Goal: Information Seeking & Learning: Find specific fact

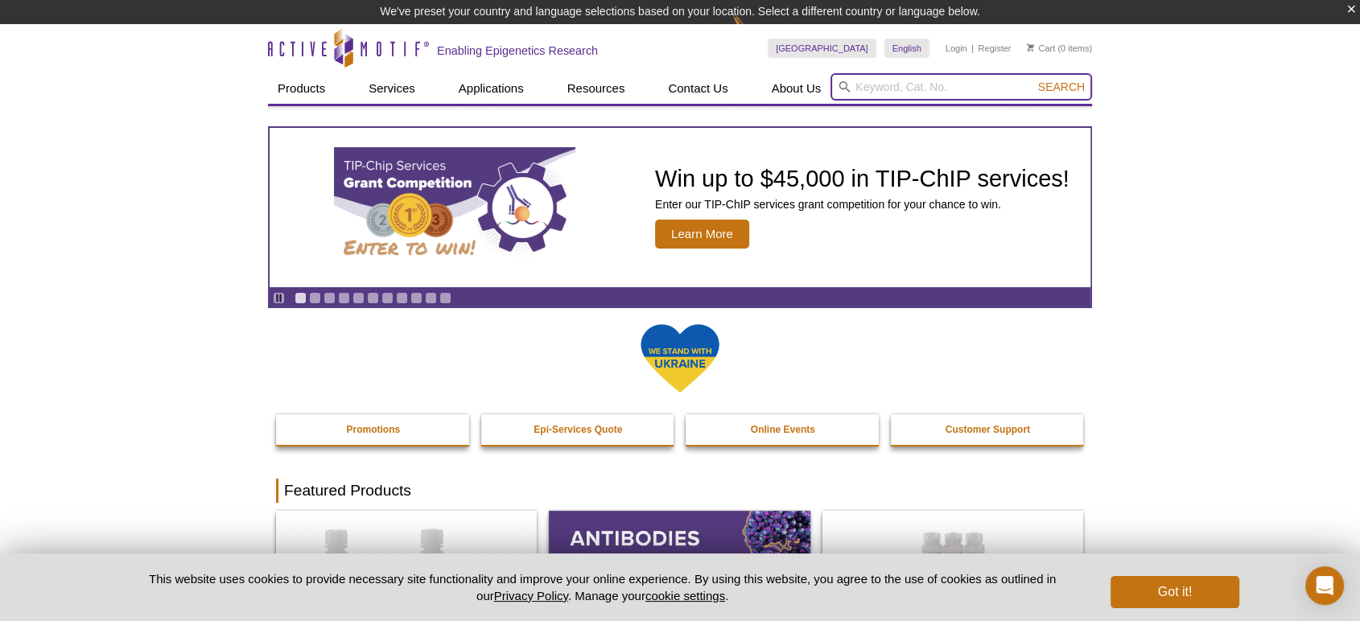
click at [922, 82] on input "search" at bounding box center [960, 86] width 261 height 27
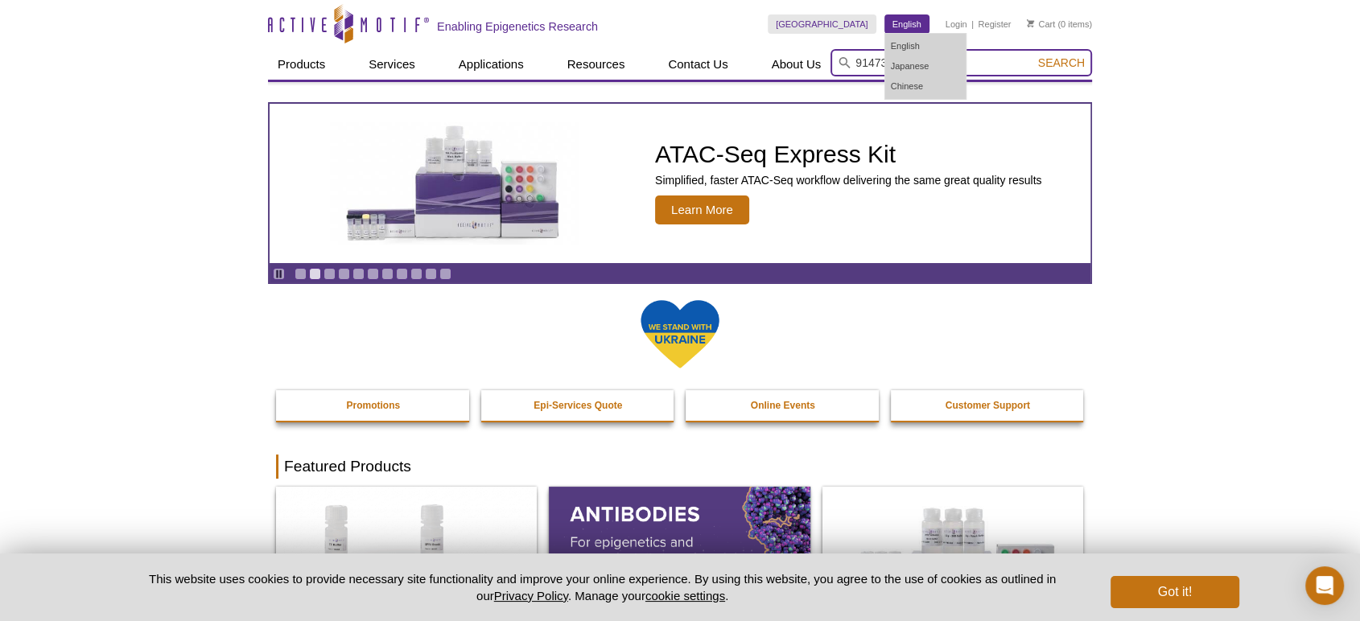
type input "91473"
click at [1033, 56] on button "Search" at bounding box center [1061, 63] width 56 height 14
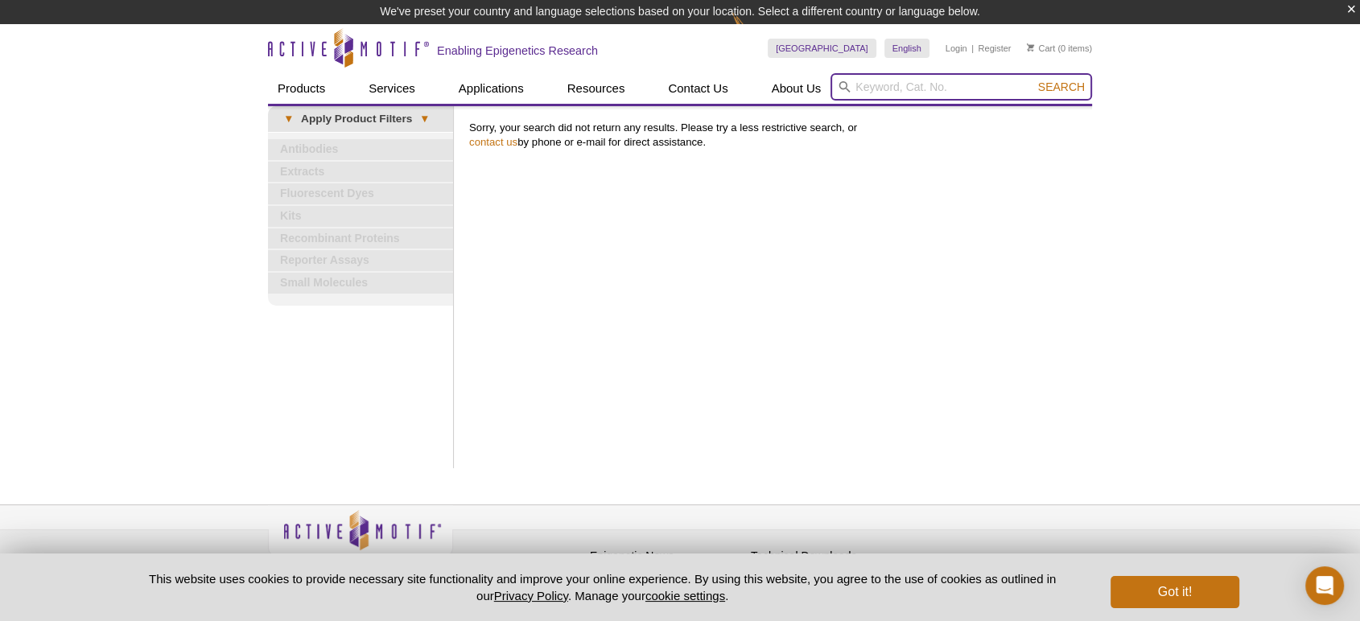
click at [997, 85] on input "search" at bounding box center [960, 86] width 261 height 27
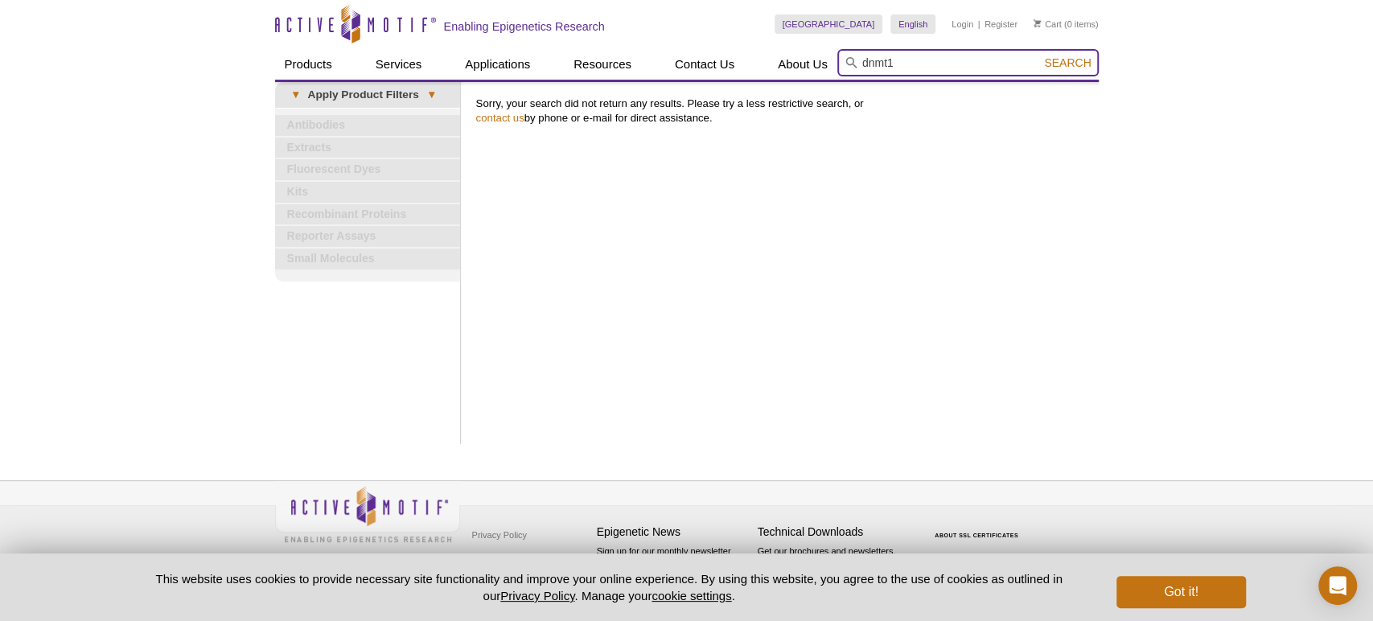
type input "DNA Methylation / DNMT products"
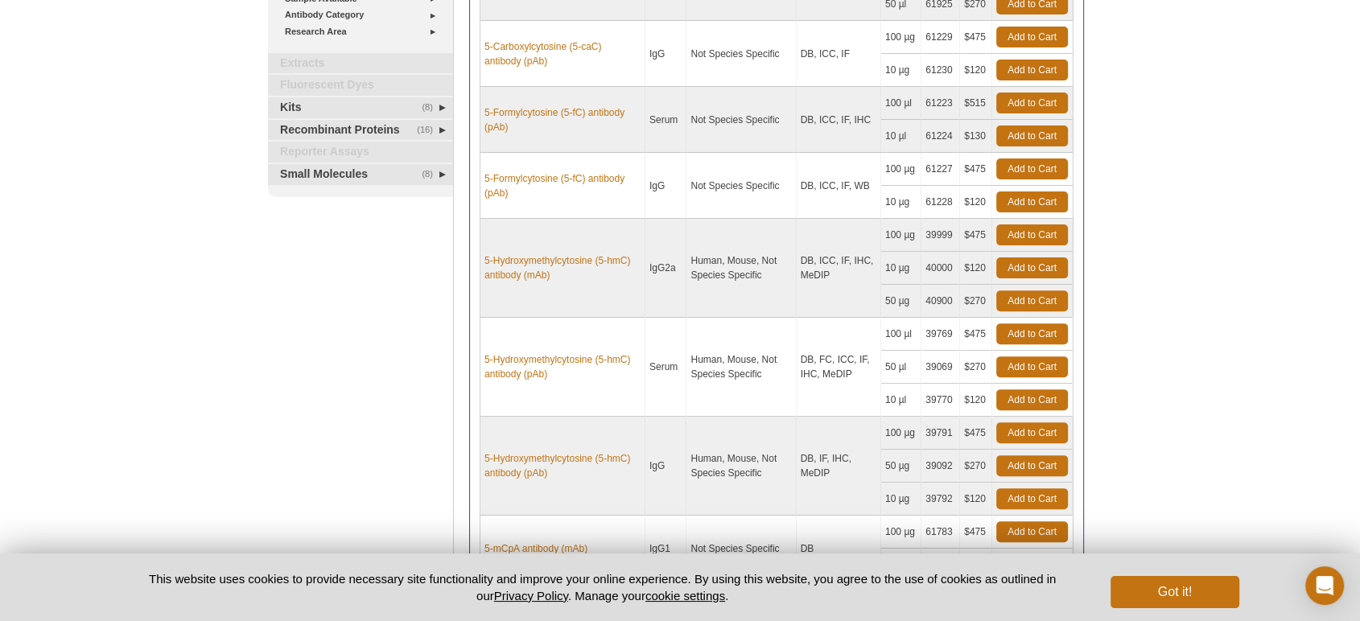
scroll to position [714, 0]
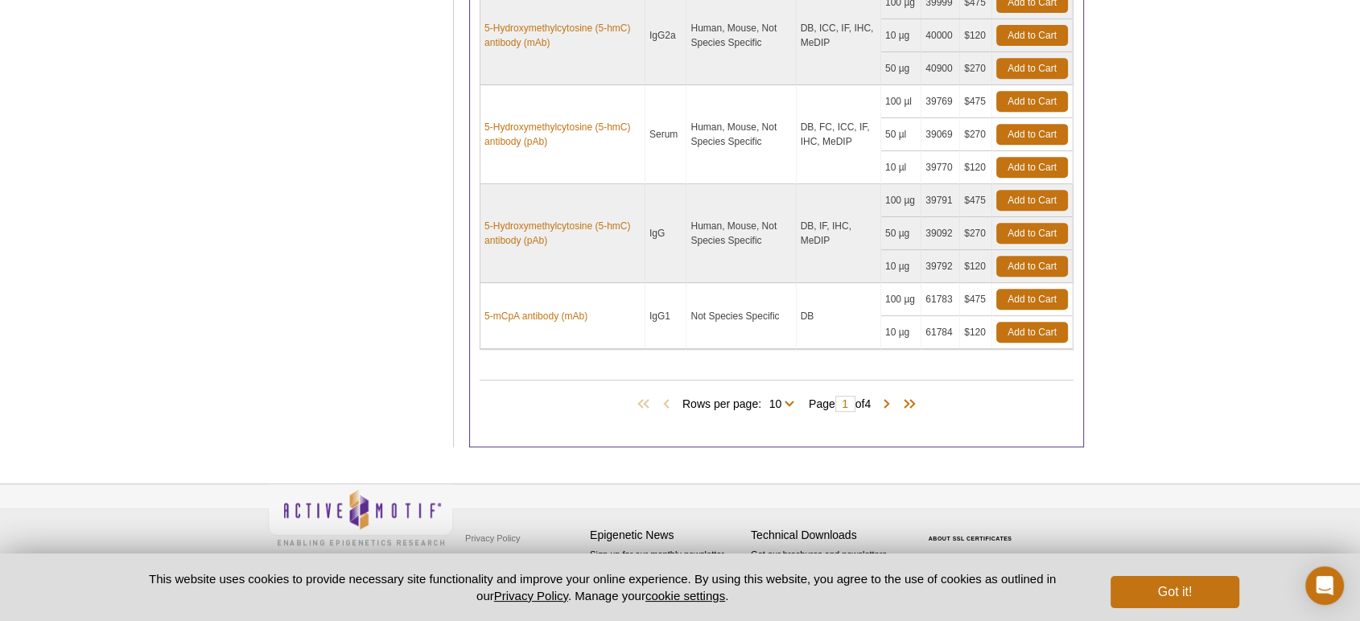
click at [792, 401] on span "Rows per page: 10 25 All 10" at bounding box center [741, 403] width 118 height 16
click at [785, 400] on select "10 25 All" at bounding box center [775, 407] width 28 height 14
select select "40"
click at [764, 400] on select "10 25 All" at bounding box center [775, 407] width 28 height 14
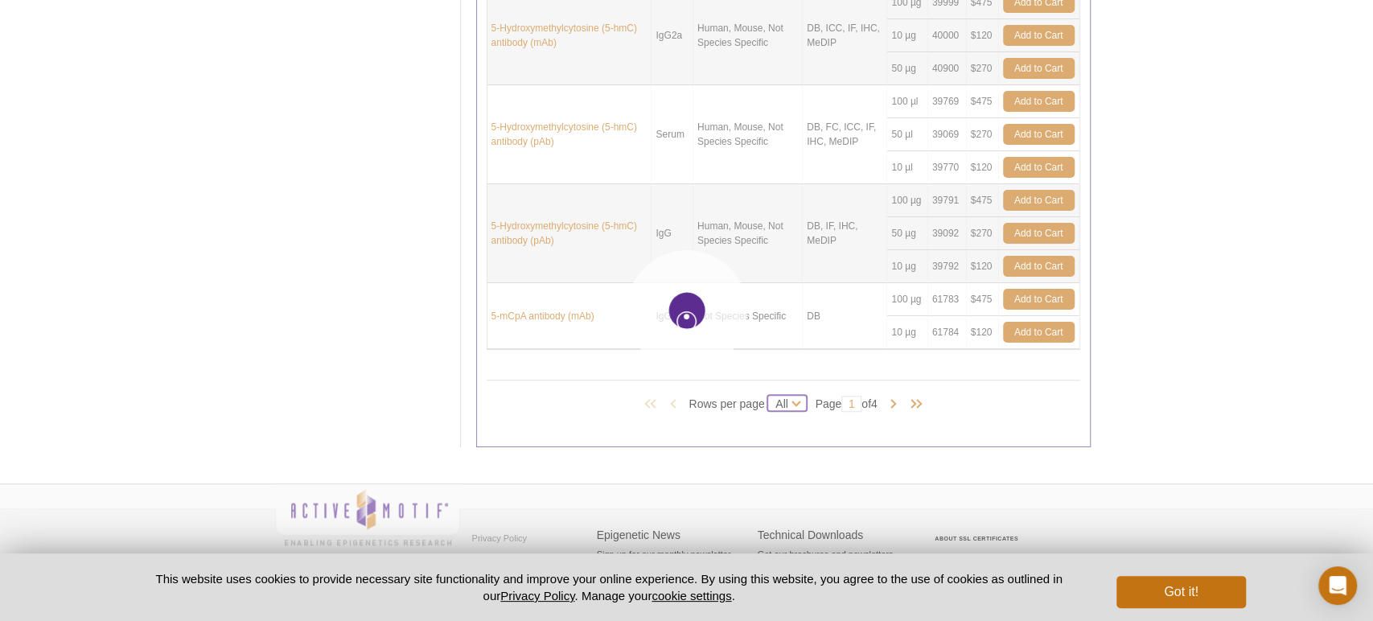
select select "40"
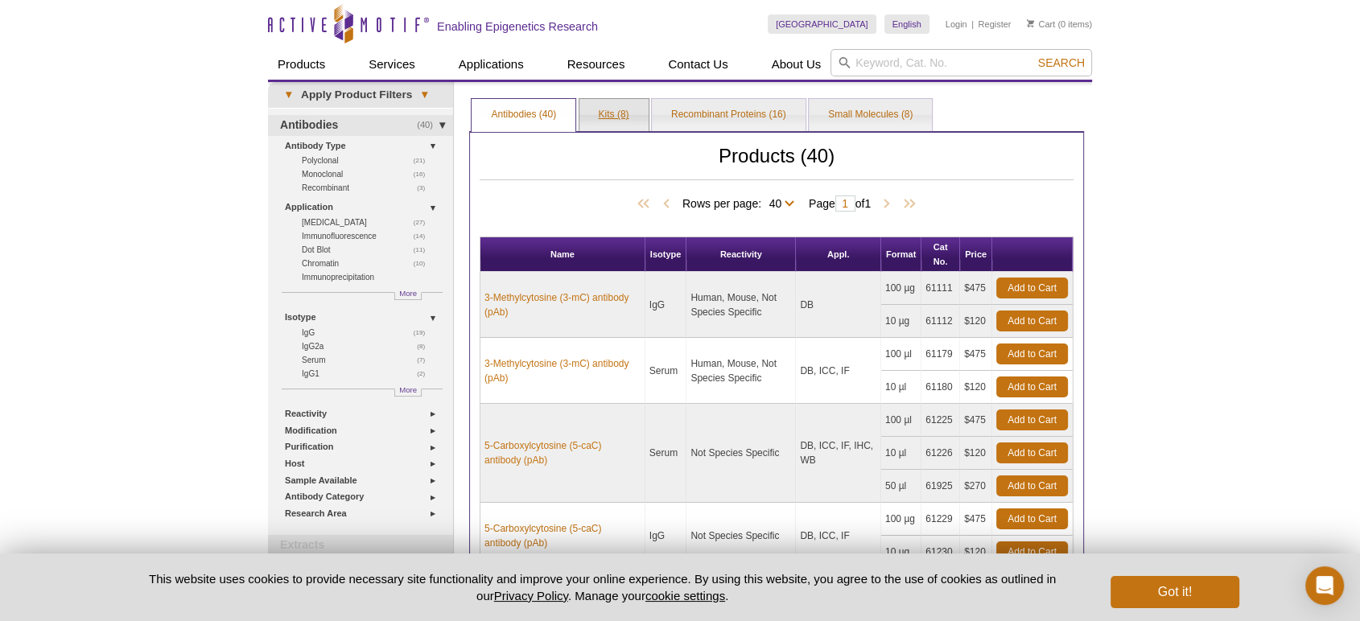
click at [619, 114] on link "Kits (8)" at bounding box center [613, 115] width 69 height 32
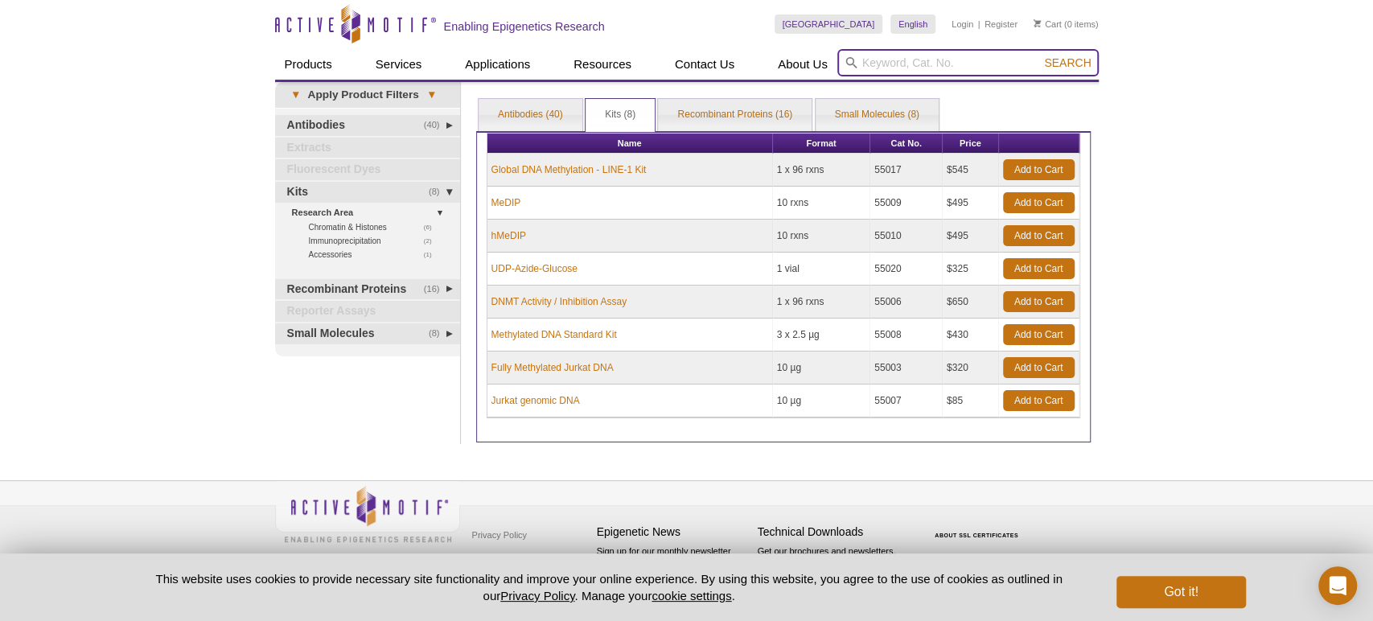
click at [930, 63] on input "search" at bounding box center [968, 62] width 261 height 27
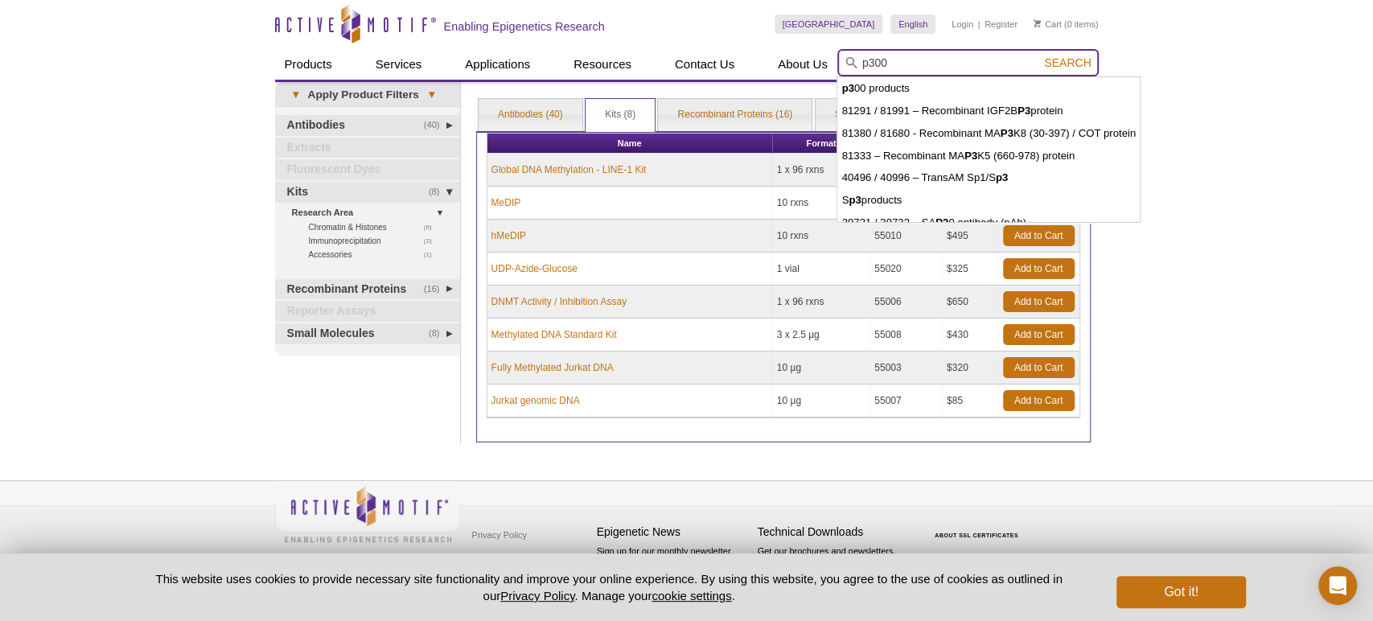
type input "p300"
click at [1040, 56] on button "Search" at bounding box center [1068, 63] width 56 height 14
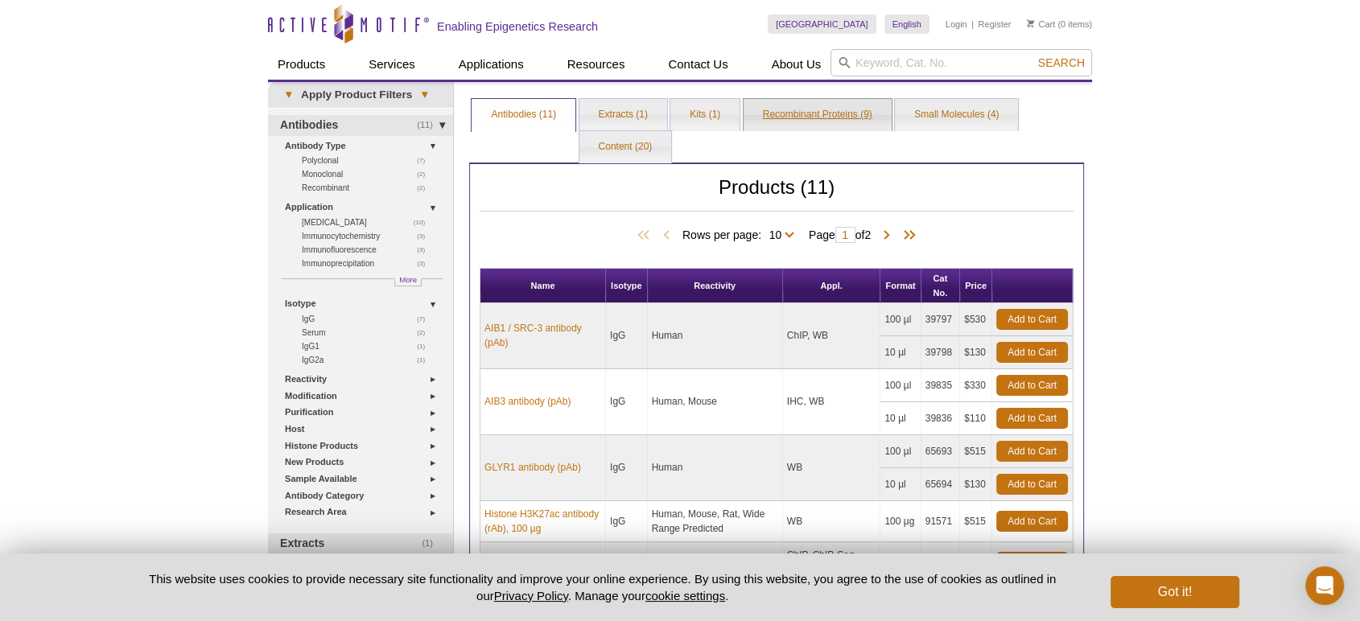
click at [850, 110] on link "Recombinant Proteins (9)" at bounding box center [817, 115] width 148 height 32
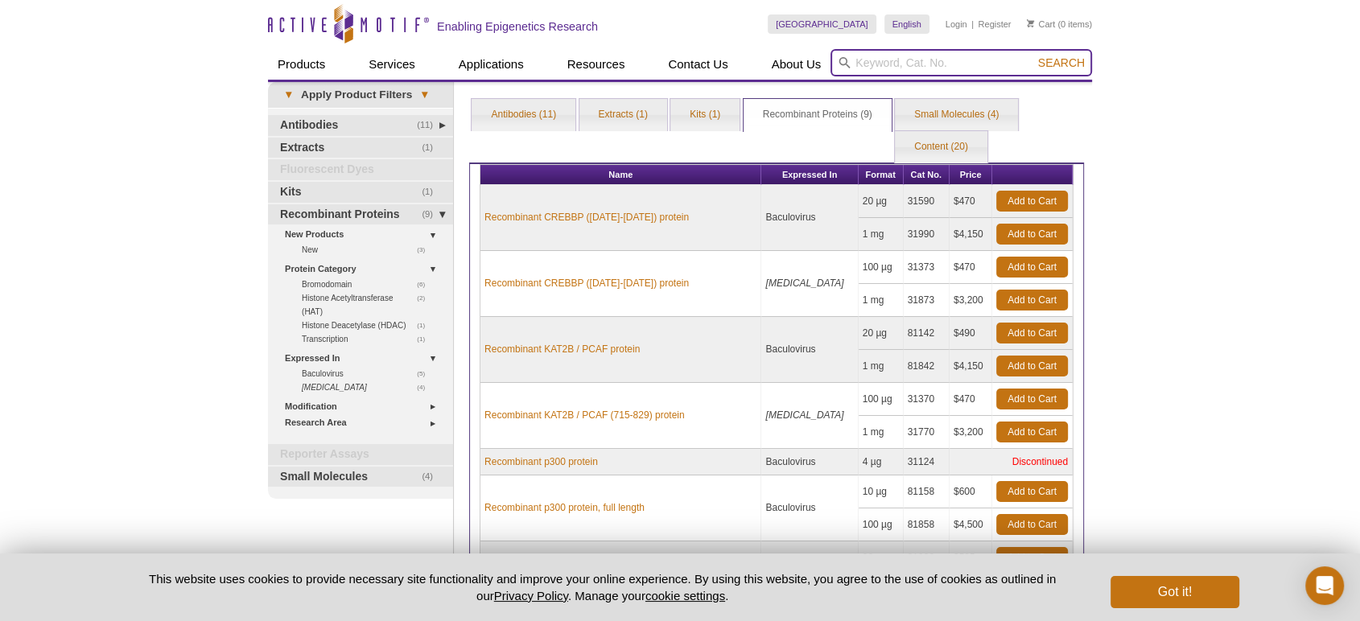
click at [978, 53] on input "search" at bounding box center [960, 62] width 261 height 27
type input "kat"
click at [1033, 56] on button "Search" at bounding box center [1061, 63] width 56 height 14
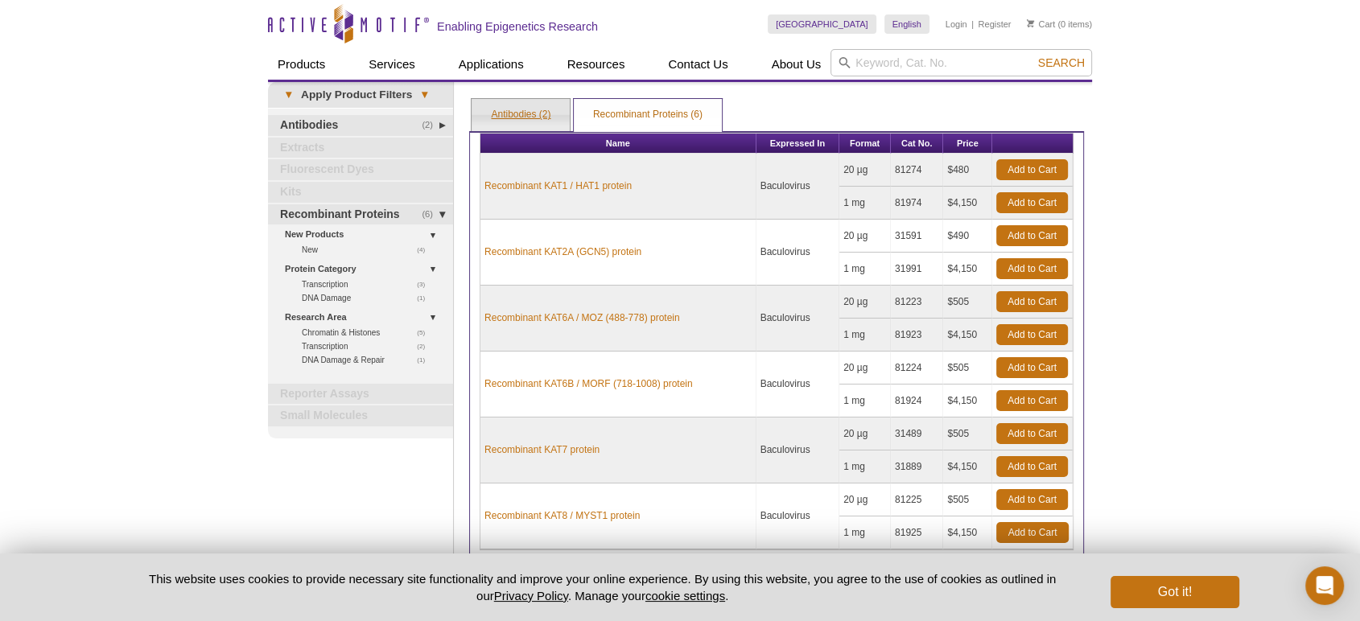
click at [533, 109] on link "Antibodies (2)" at bounding box center [520, 115] width 98 height 32
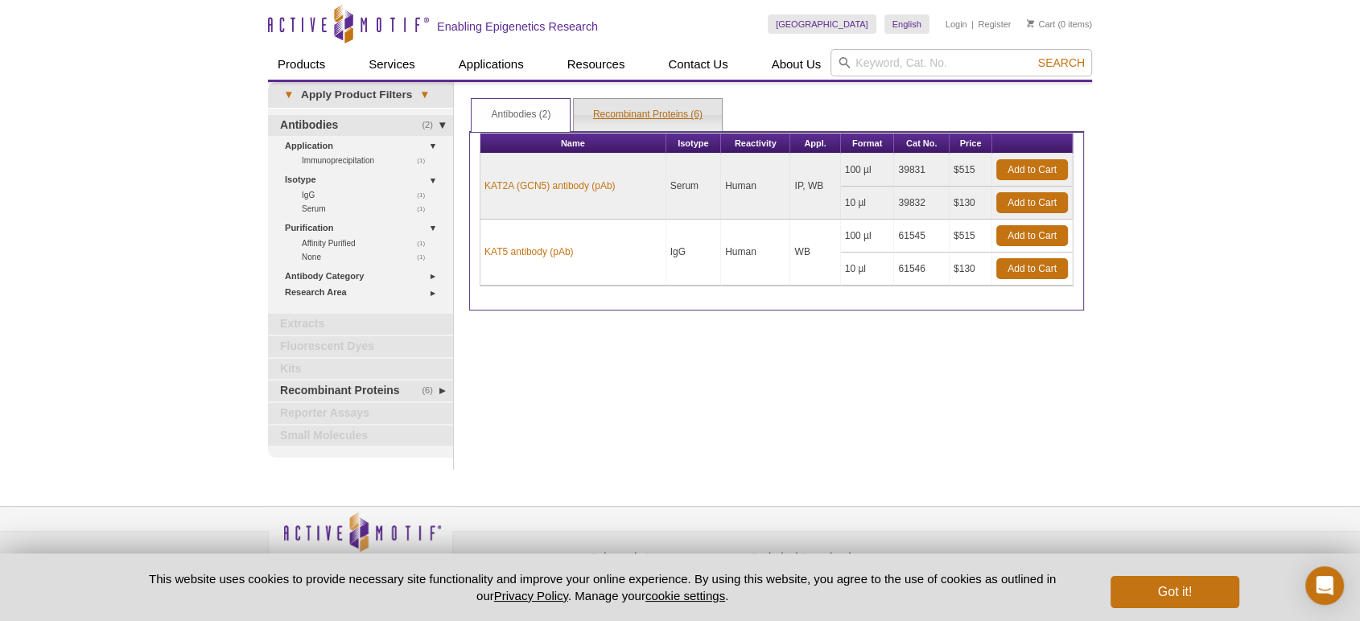
click at [620, 110] on link "Recombinant Proteins (6)" at bounding box center [648, 115] width 148 height 32
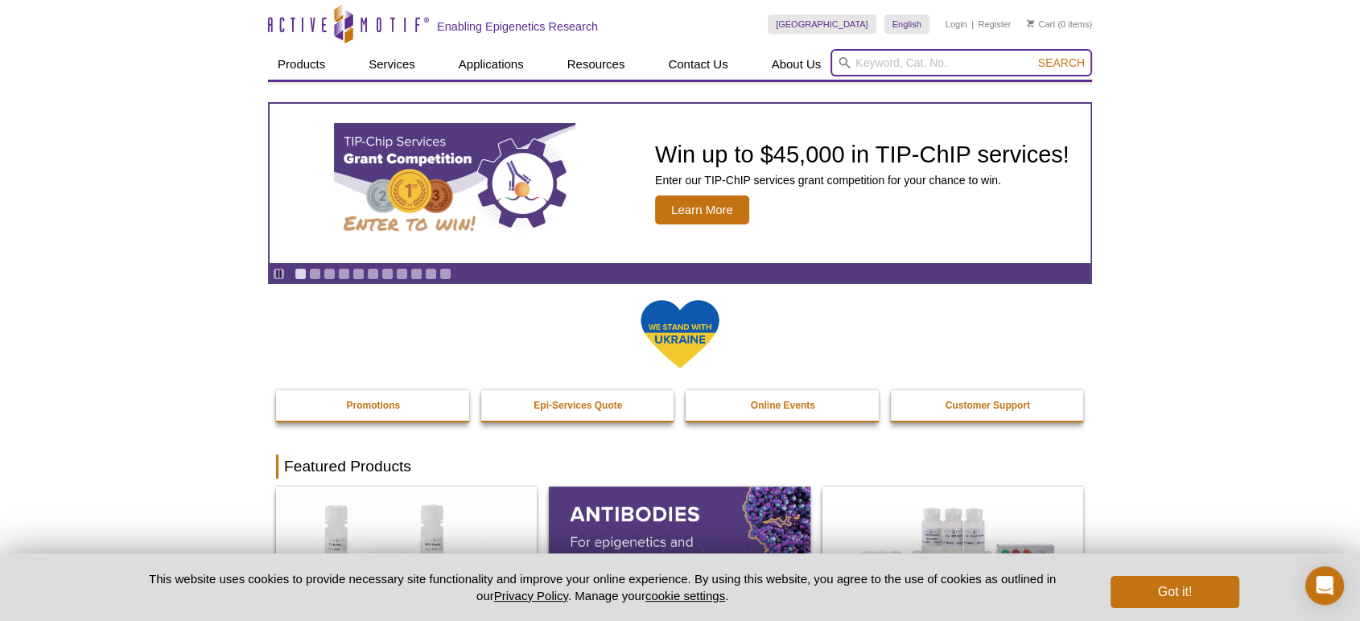
click at [965, 64] on input "search" at bounding box center [960, 62] width 261 height 27
click at [940, 60] on input "search" at bounding box center [960, 62] width 261 height 27
type input "91473"
click at [1033, 56] on button "Search" at bounding box center [1061, 63] width 56 height 14
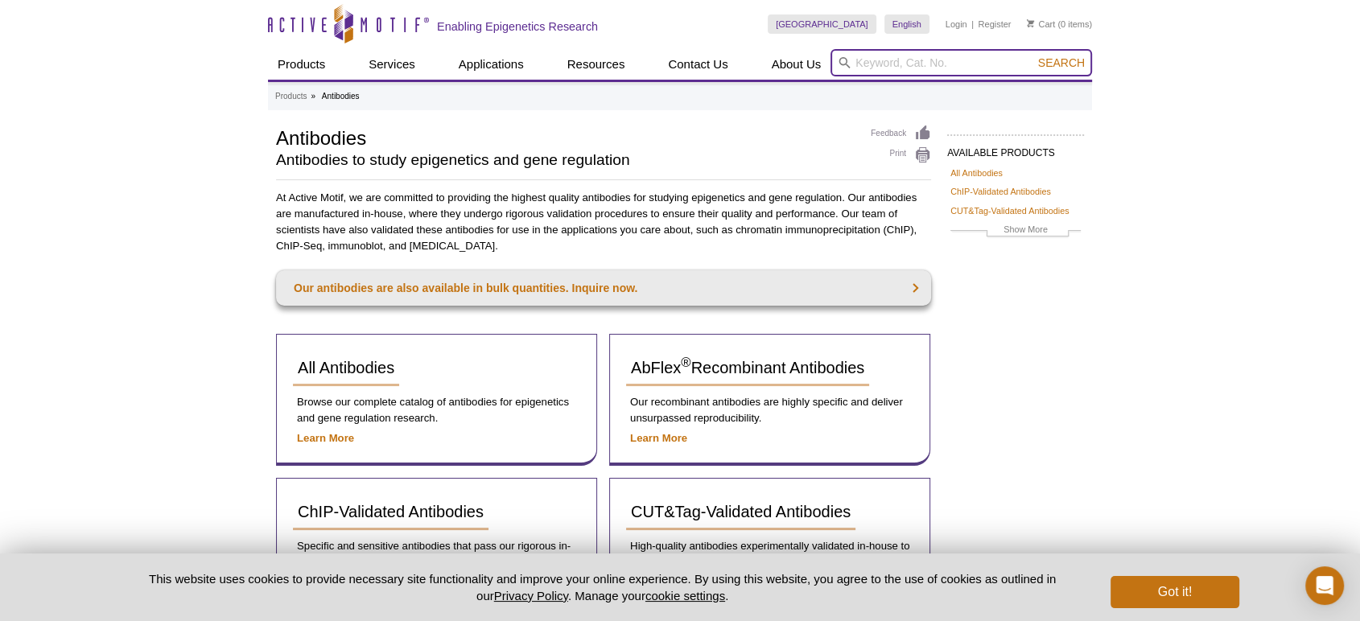
click at [936, 69] on input "search" at bounding box center [960, 62] width 261 height 27
type input "91473"
click at [1033, 56] on button "Search" at bounding box center [1061, 63] width 56 height 14
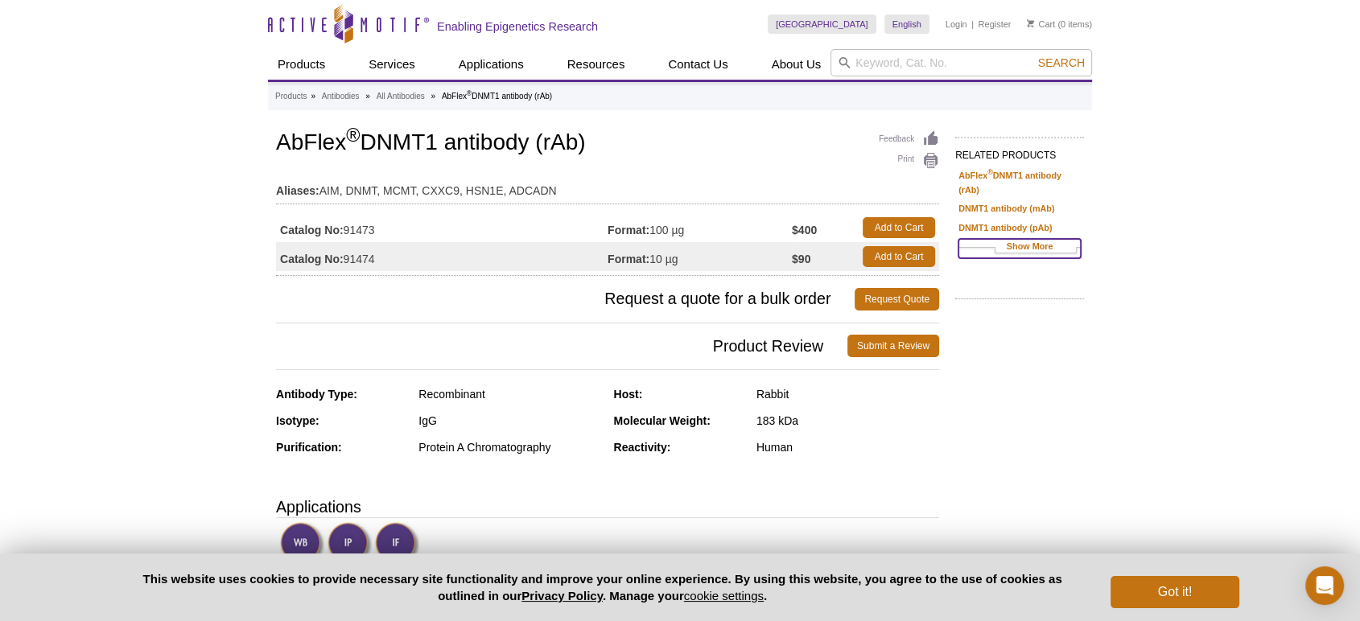
click at [1044, 239] on link "Show More" at bounding box center [1019, 248] width 122 height 19
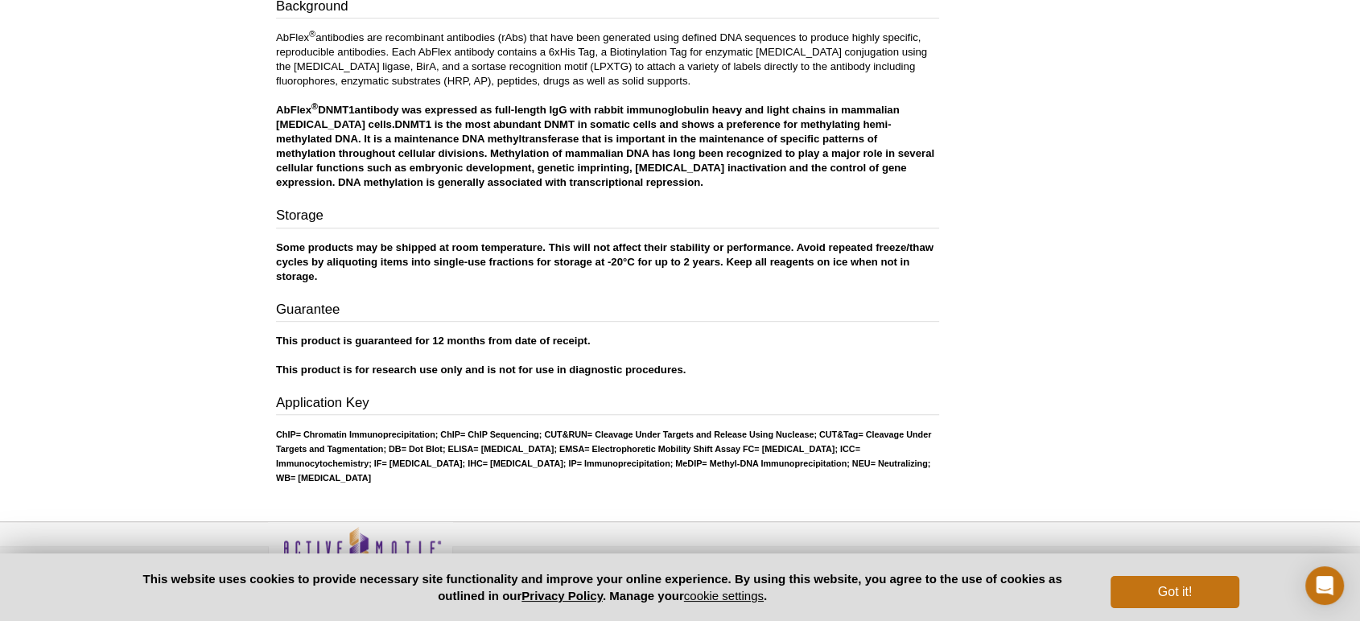
scroll to position [773, 0]
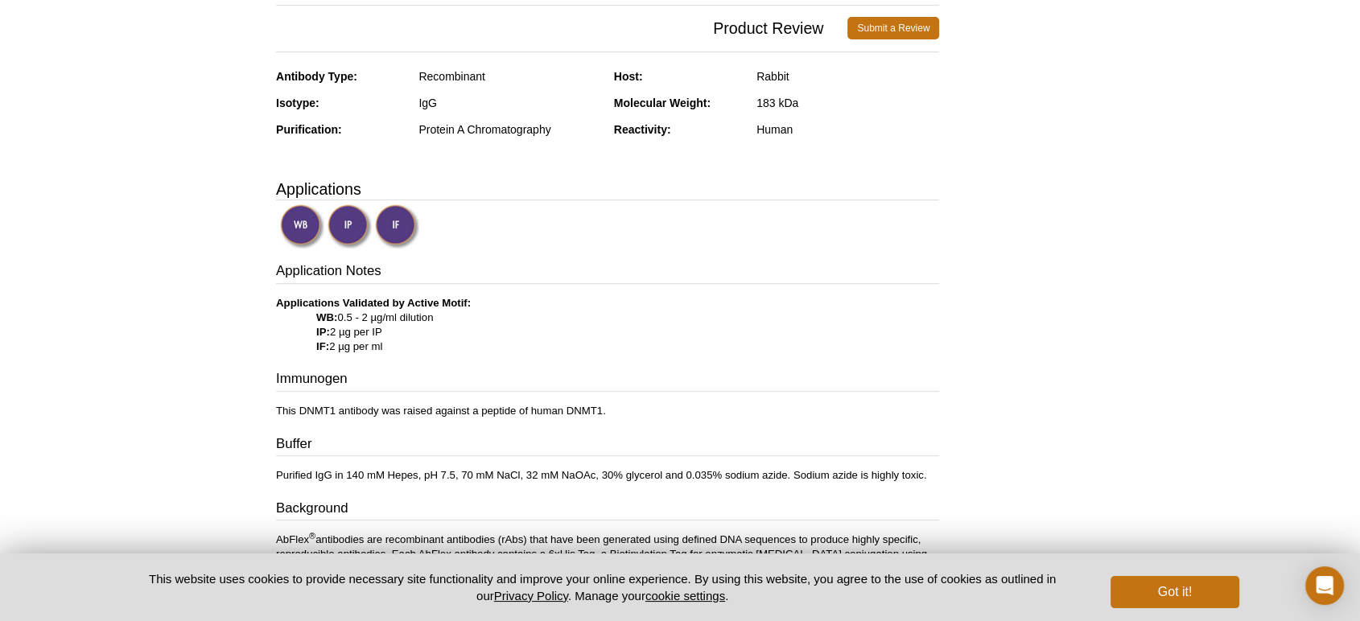
scroll to position [11, 0]
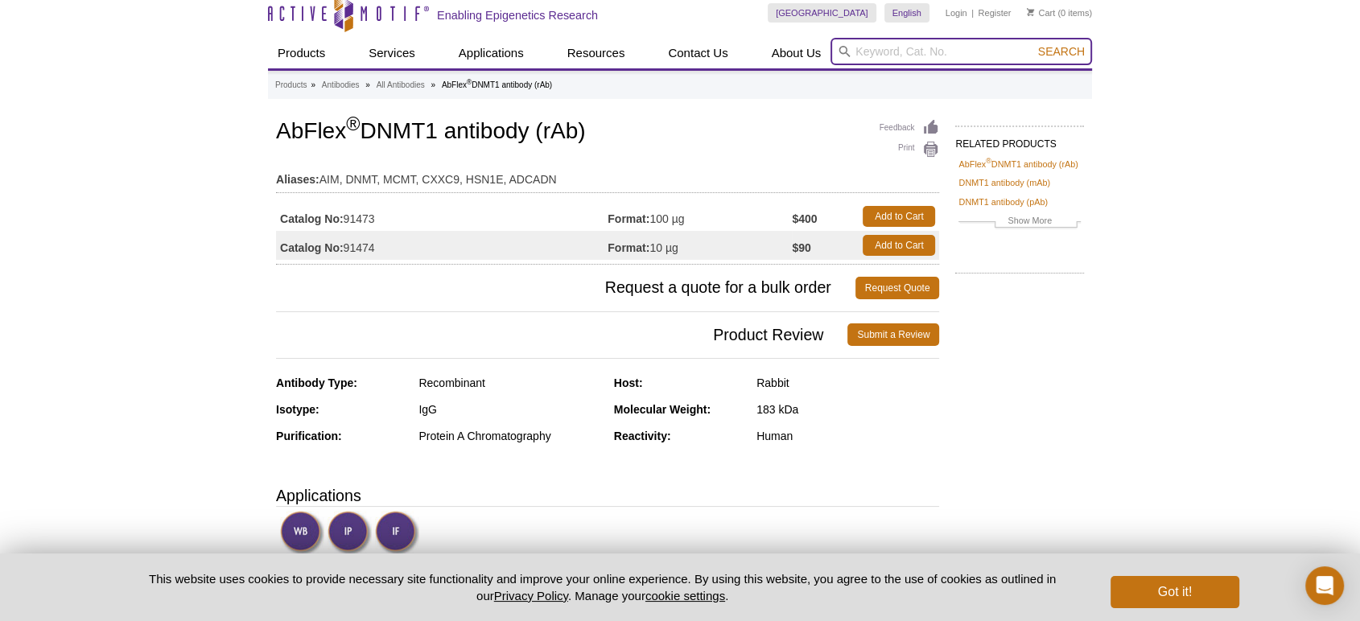
click at [936, 61] on input "search" at bounding box center [960, 51] width 261 height 27
type input "91481"
click at [1033, 44] on button "Search" at bounding box center [1061, 51] width 56 height 14
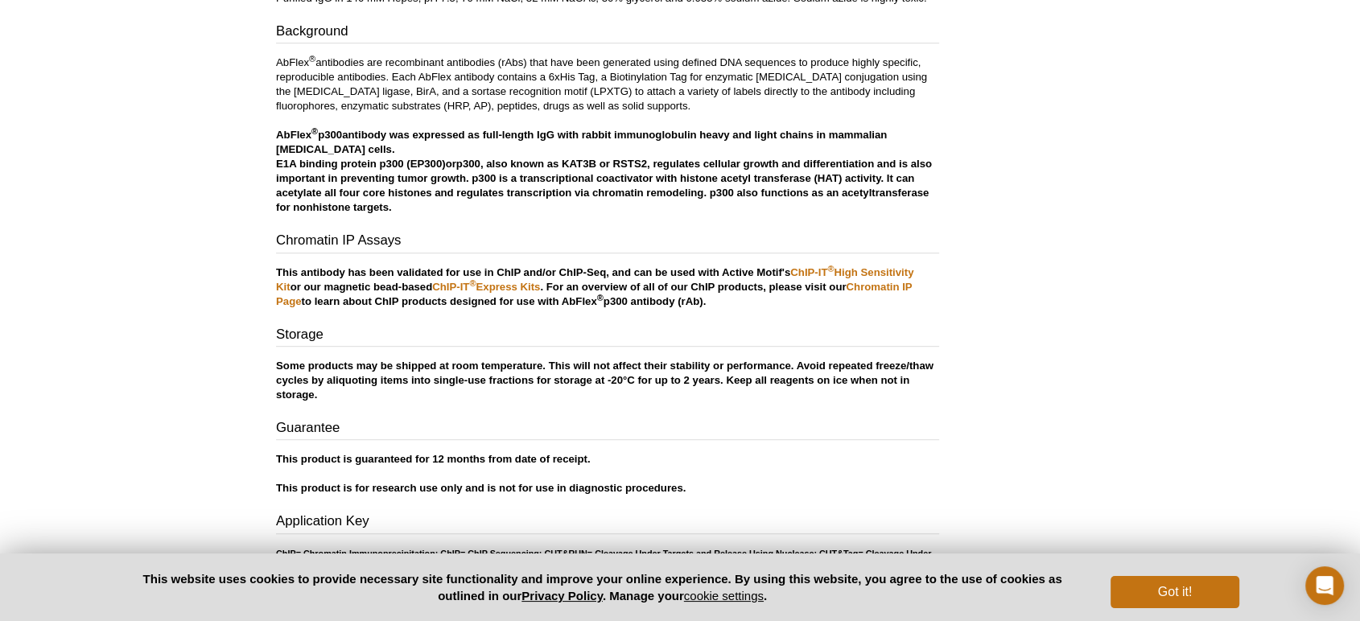
scroll to position [834, 0]
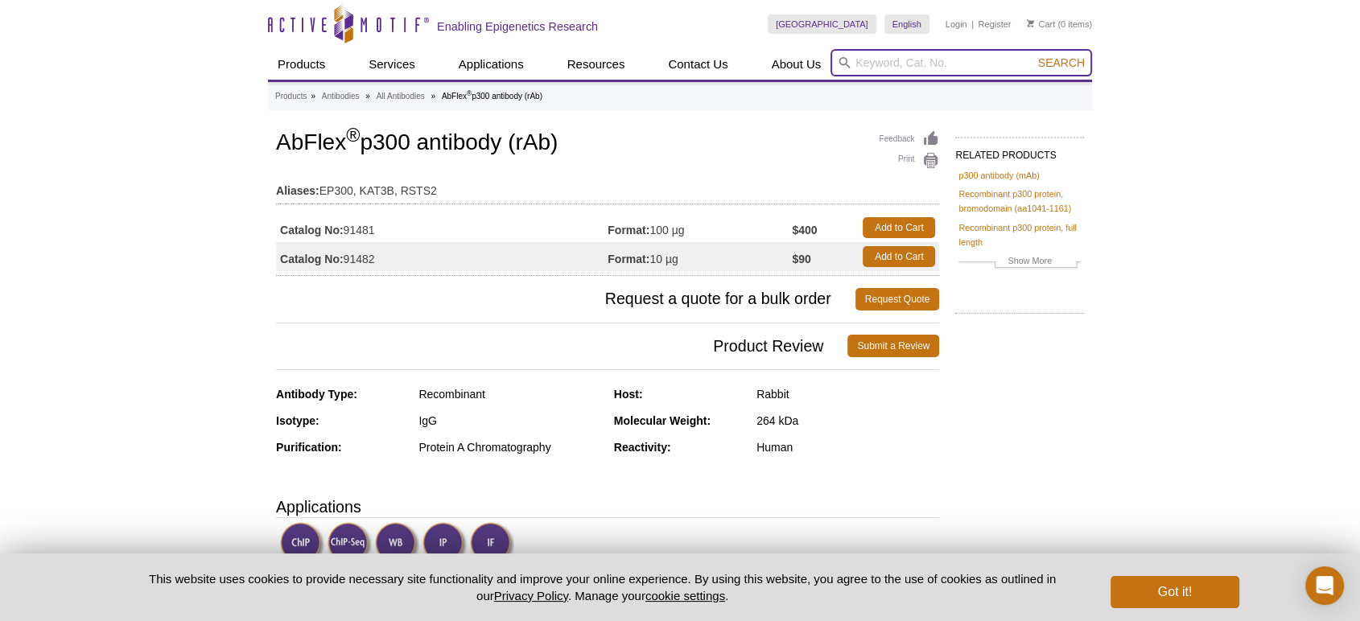
click at [1009, 63] on input "search" at bounding box center [960, 62] width 261 height 27
type input "91469"
click at [1033, 56] on button "Search" at bounding box center [1061, 63] width 56 height 14
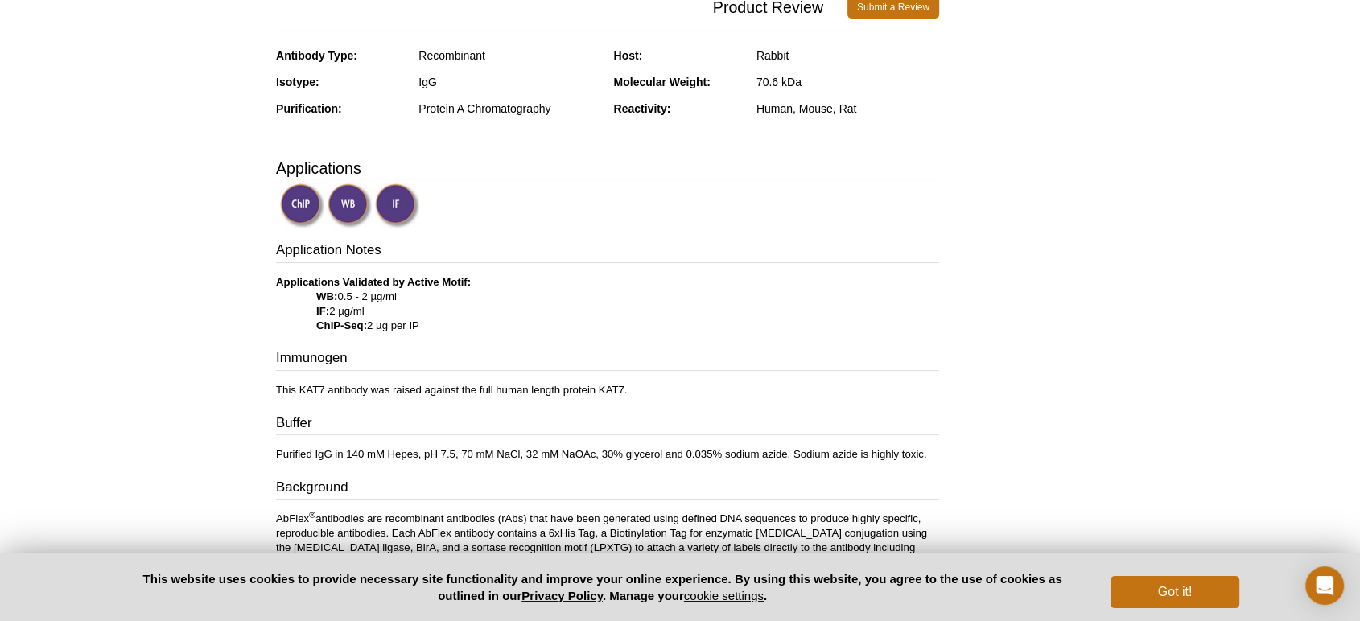
scroll to position [595, 0]
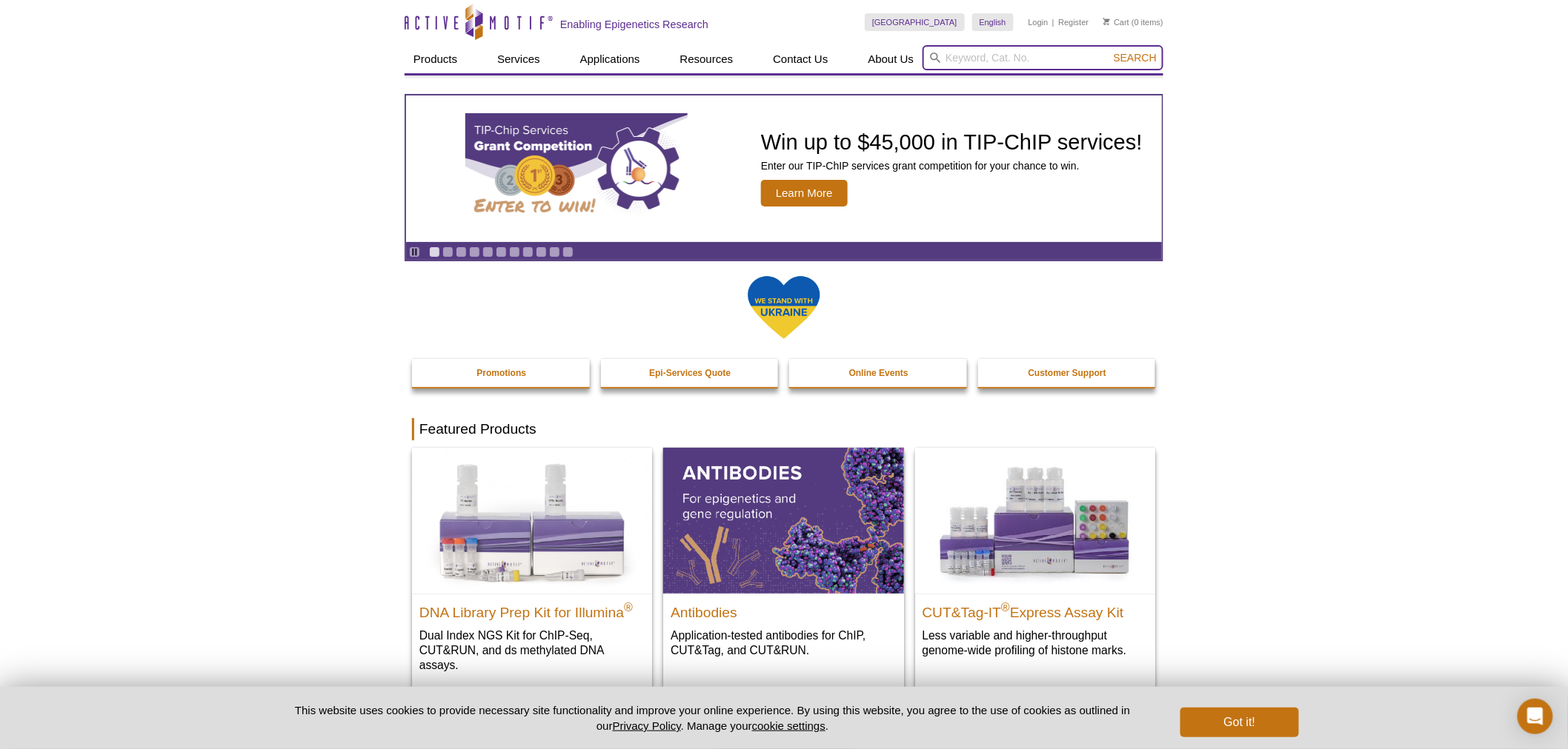
click at [987, 54] on input "search" at bounding box center [1042, 57] width 240 height 25
type input "91473"
click at [1109, 52] on button "Search" at bounding box center [1134, 58] width 52 height 13
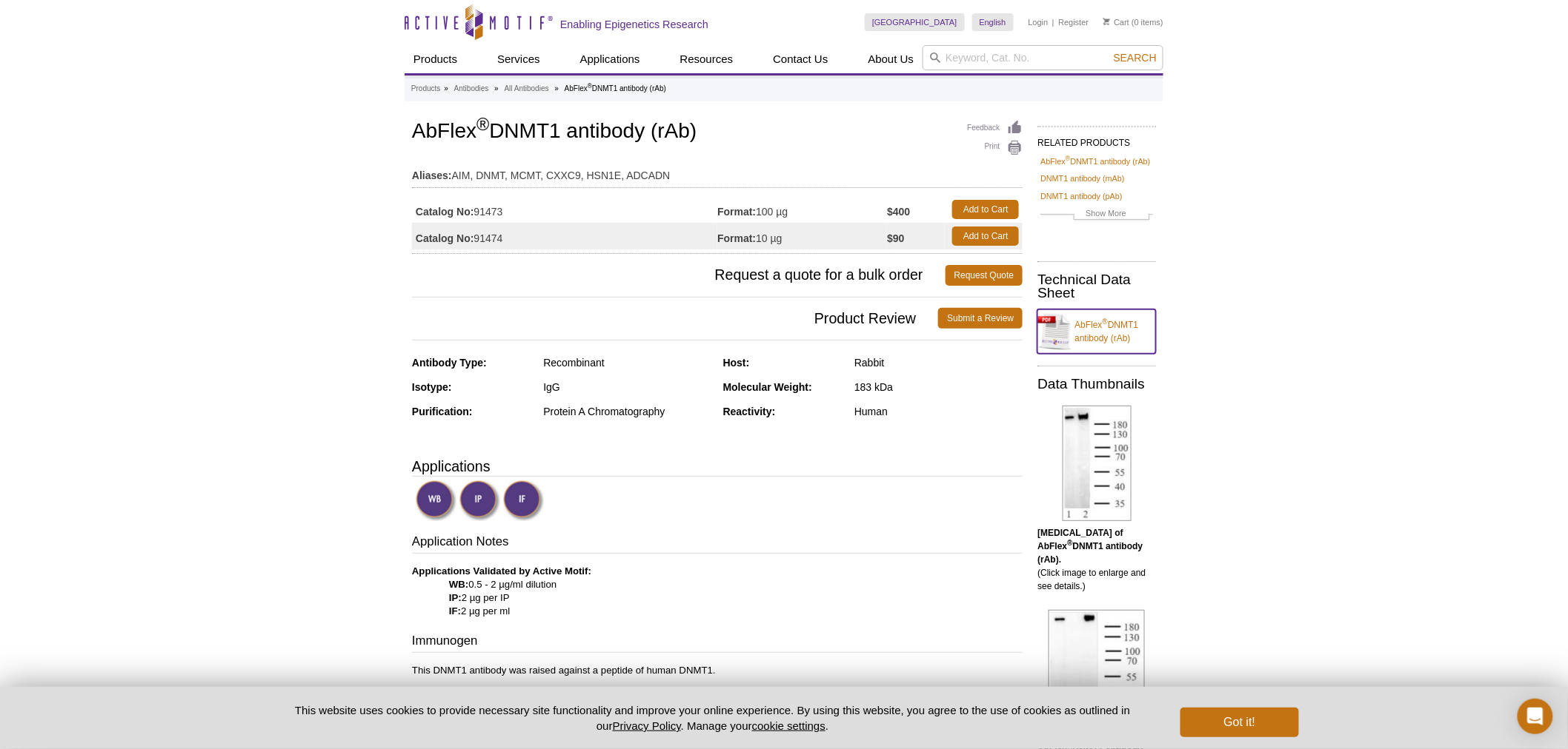
click at [1130, 328] on link "AbFlex ® DNMT1 antibody (rAb)" at bounding box center [1096, 331] width 119 height 44
click at [1048, 60] on input "search" at bounding box center [1042, 57] width 240 height 25
type input "91481"
click at [1109, 52] on button "Search" at bounding box center [1134, 58] width 52 height 13
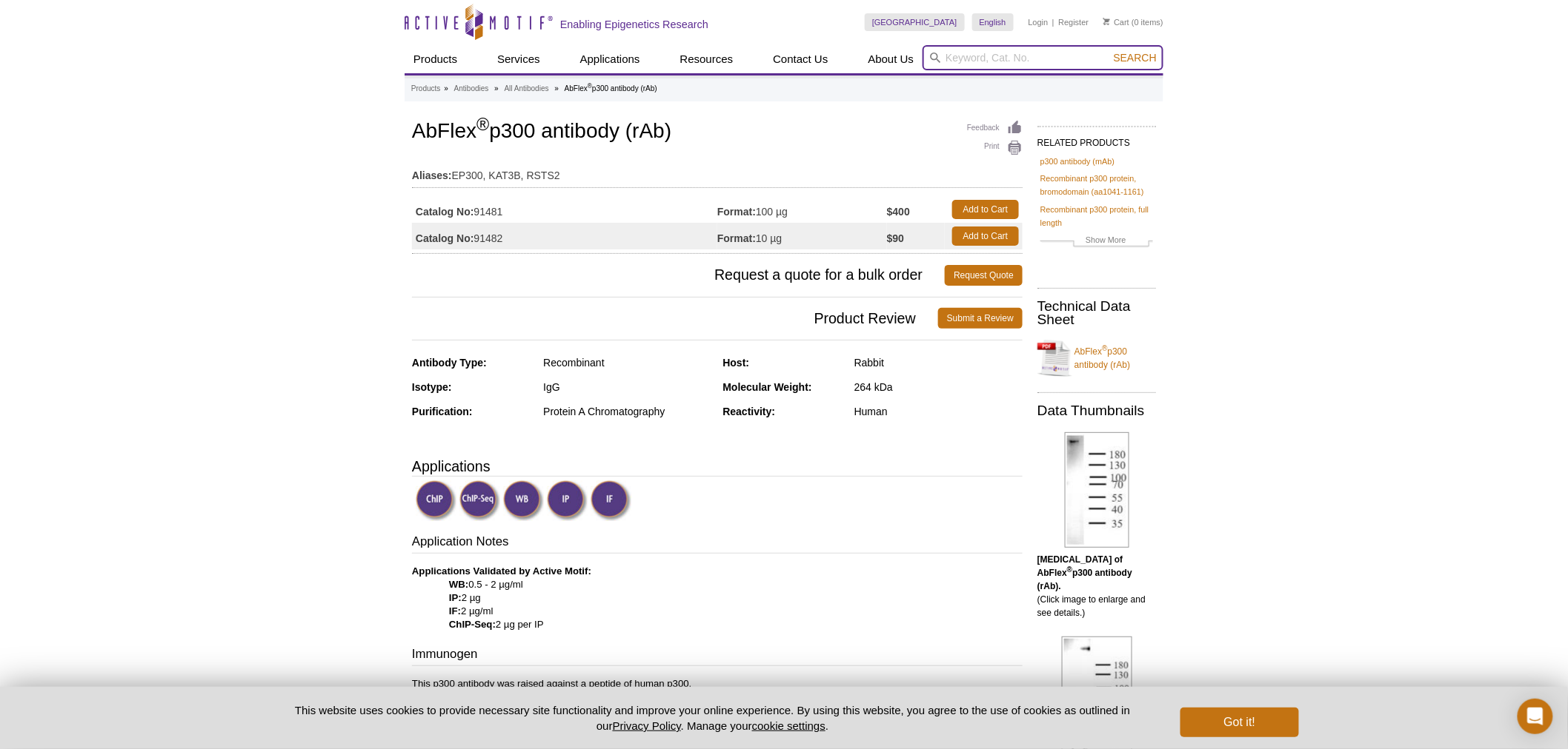
click at [981, 56] on input "search" at bounding box center [1042, 57] width 240 height 25
type input "91469"
click at [1109, 52] on button "Search" at bounding box center [1134, 58] width 52 height 13
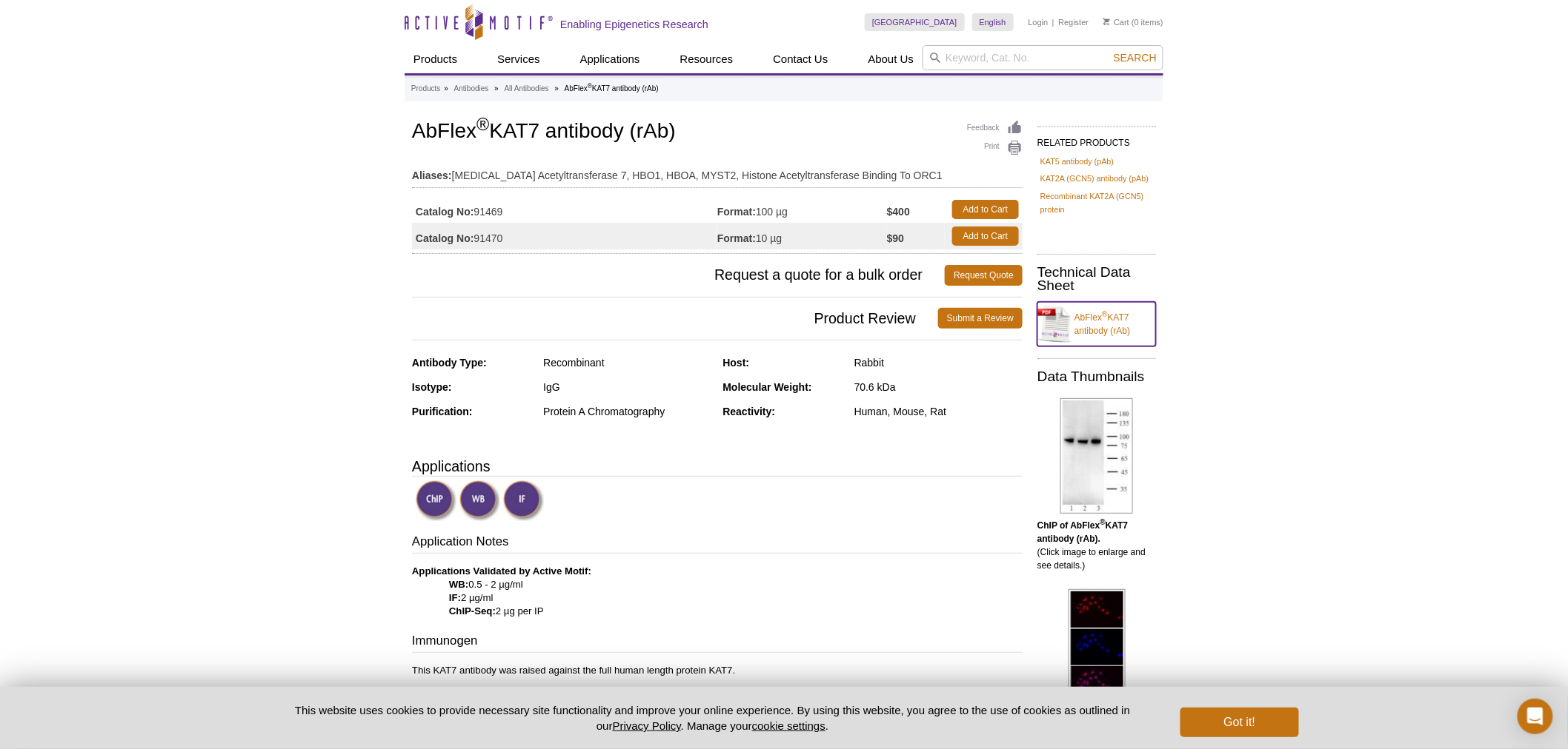
click at [1097, 320] on link "AbFlex ® KAT7 antibody (rAb)" at bounding box center [1096, 324] width 119 height 44
